Goal: Information Seeking & Learning: Learn about a topic

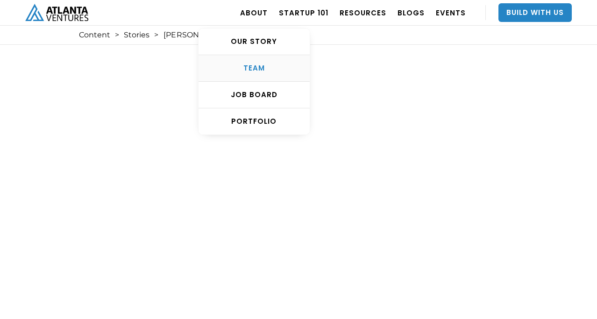
click at [257, 67] on div "TEAM" at bounding box center [254, 68] width 111 height 9
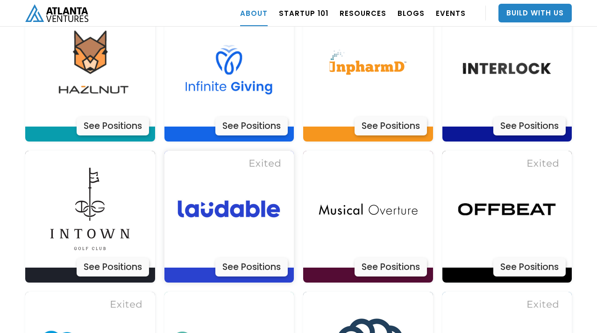
scroll to position [2556, 0]
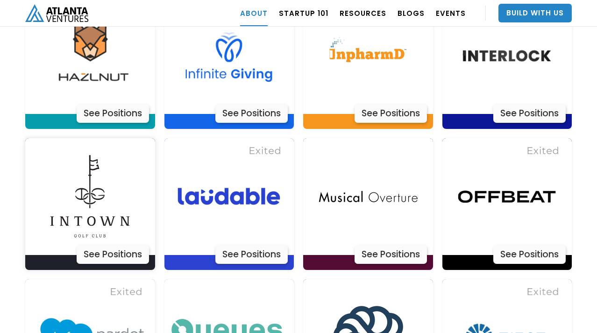
click at [116, 245] on div "See Positions" at bounding box center [113, 254] width 72 height 19
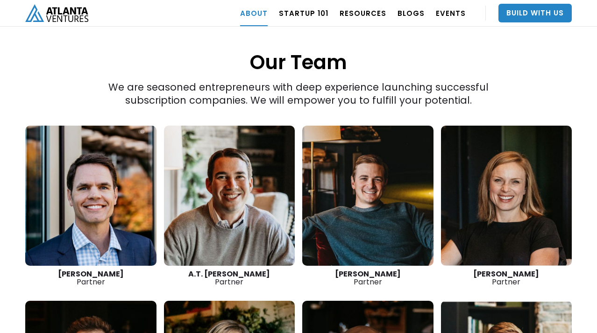
scroll to position [1270, 0]
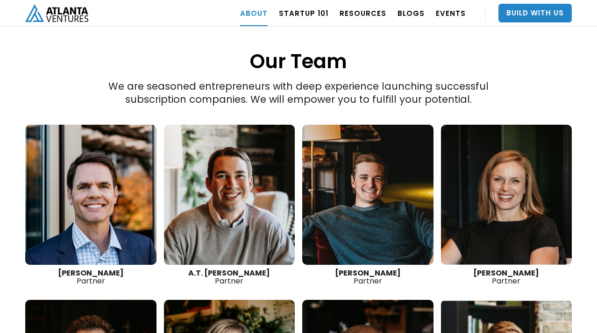
click at [336, 227] on link at bounding box center [367, 195] width 131 height 140
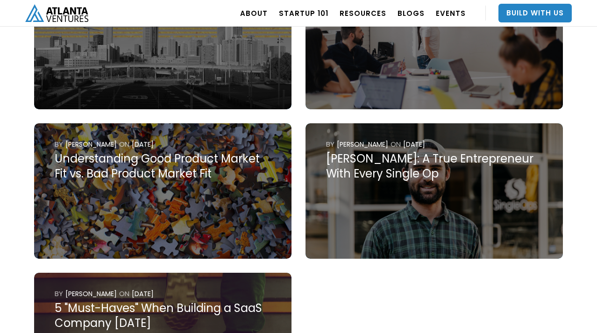
scroll to position [651, 0]
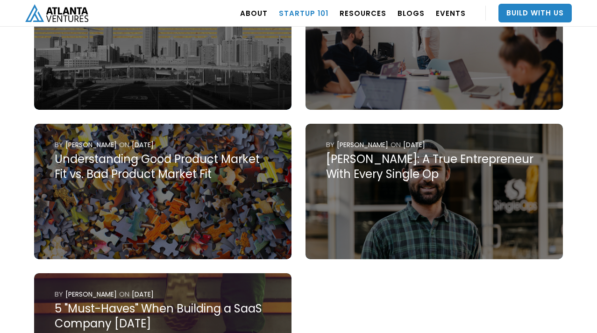
click at [320, 13] on link "Startup 101" at bounding box center [304, 13] width 50 height 26
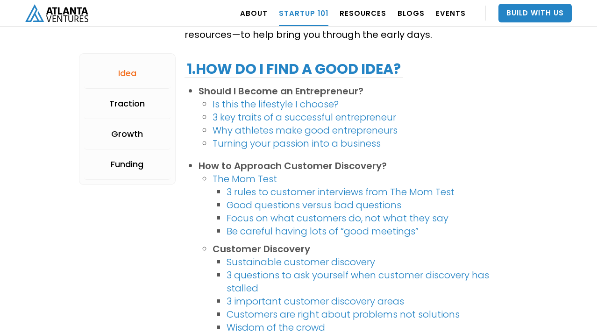
scroll to position [206, 0]
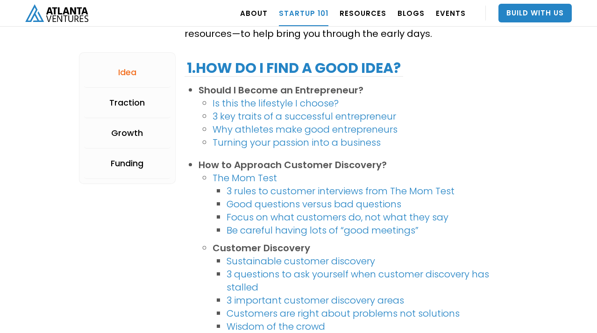
click at [300, 116] on link "3 key traits of a successful entrepreneur" at bounding box center [305, 116] width 184 height 13
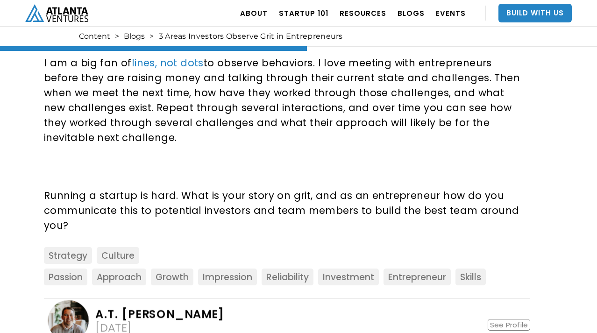
scroll to position [933, 0]
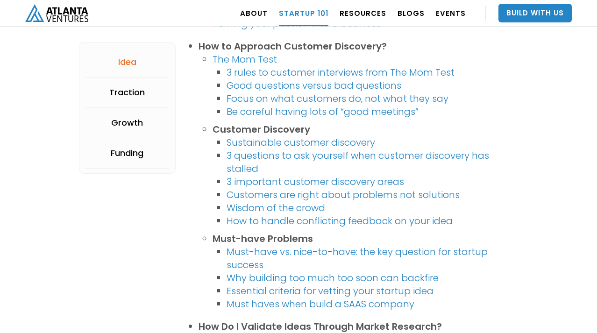
scroll to position [326, 0]
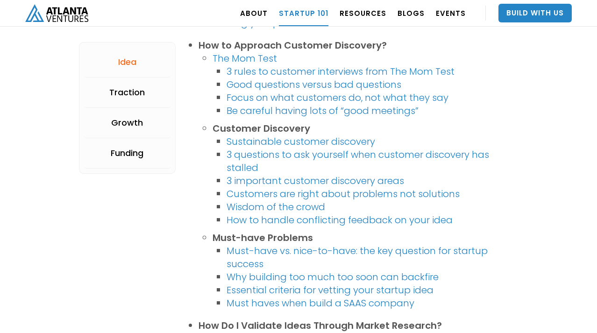
click at [281, 84] on link "Good questions versus bad questions" at bounding box center [314, 84] width 175 height 13
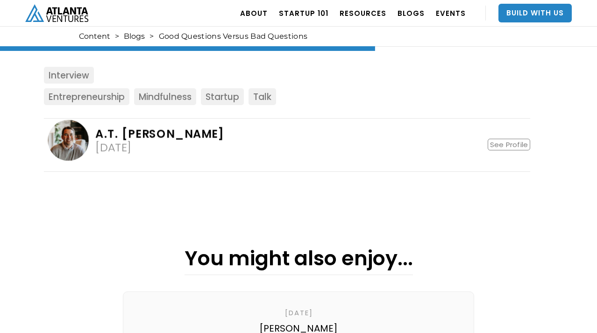
scroll to position [1364, 0]
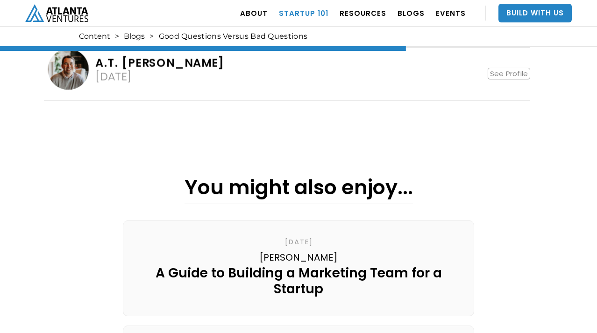
click at [303, 13] on link "Startup 101" at bounding box center [304, 13] width 50 height 26
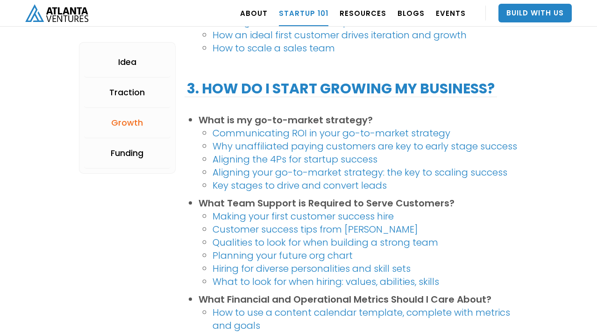
scroll to position [1217, 0]
